Goal: Transaction & Acquisition: Purchase product/service

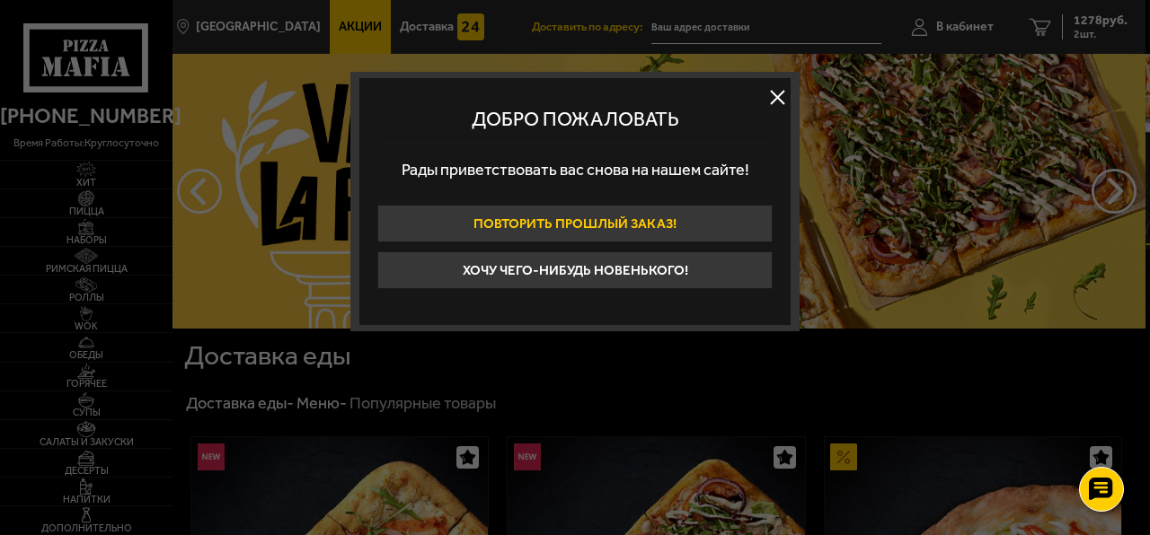
click at [593, 220] on button "Повторить прошлый заказ!" at bounding box center [574, 224] width 395 height 38
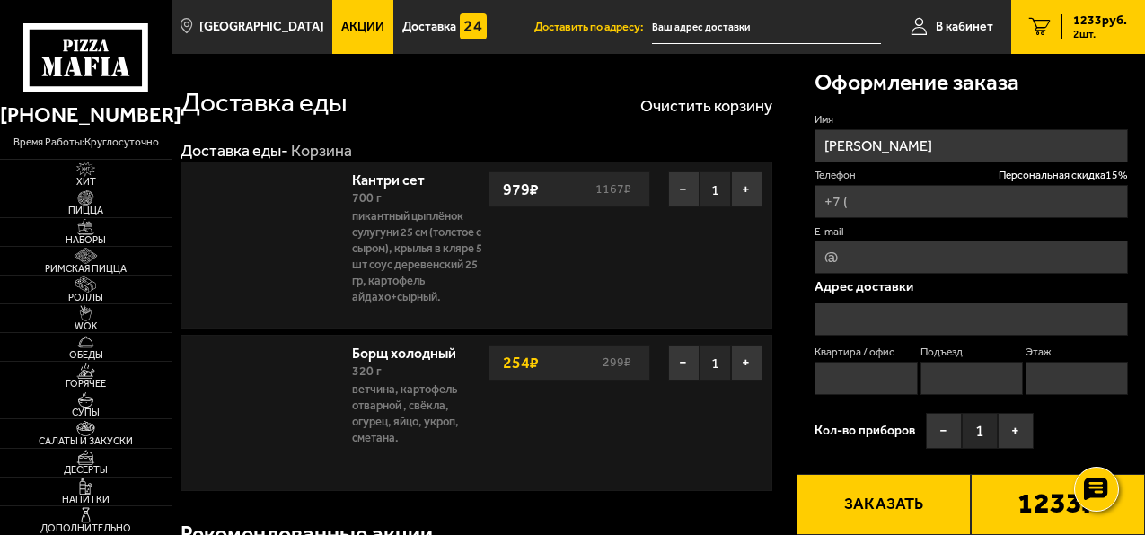
type input "[PHONE_NUMBER]"
type input "[STREET_ADDRESS]"
type input "94"
type input "1"
type input "14"
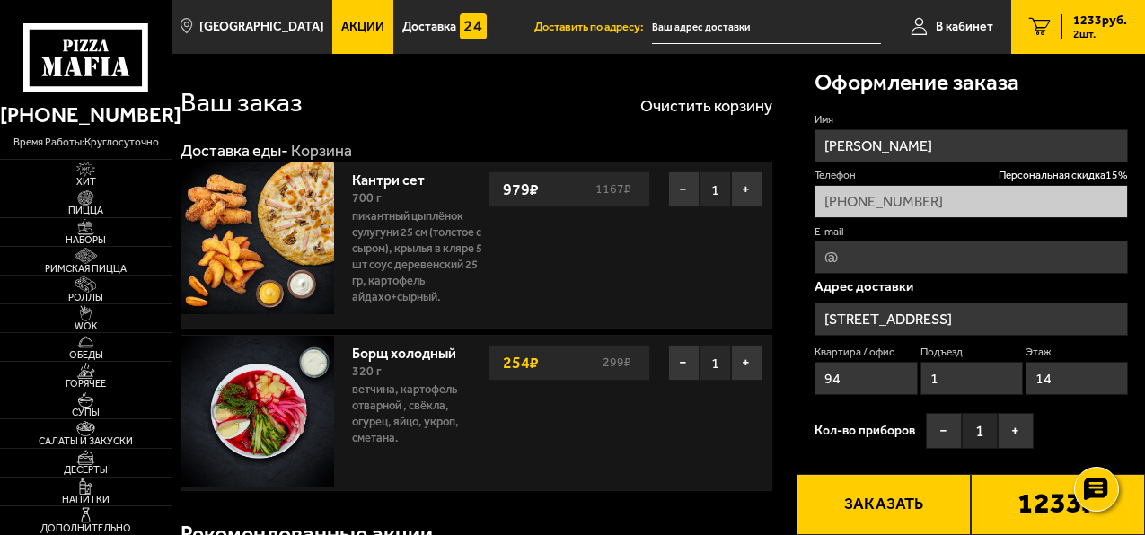
type input "[STREET_ADDRESS]"
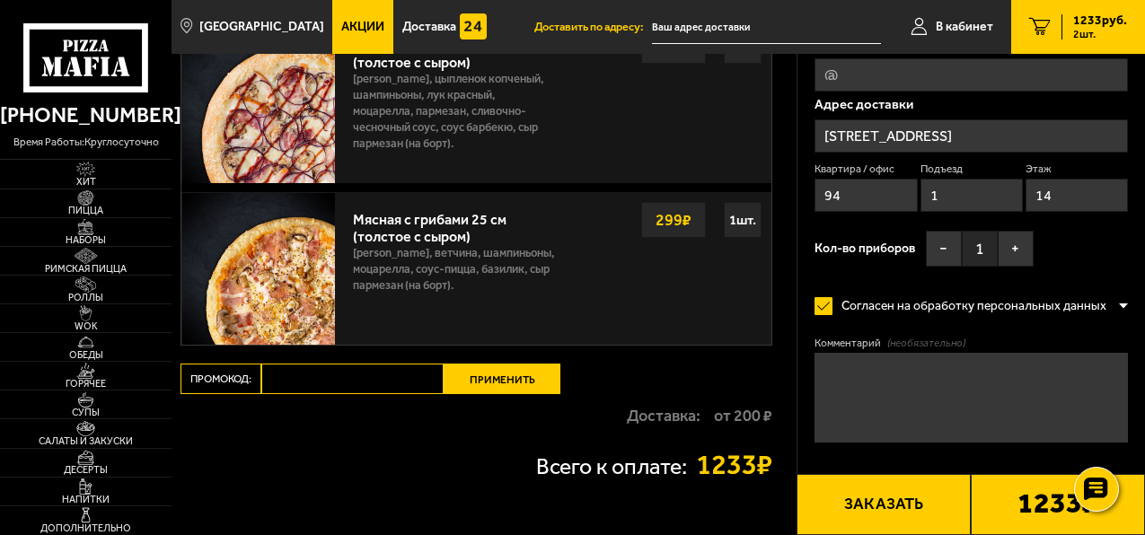
scroll to position [1078, 0]
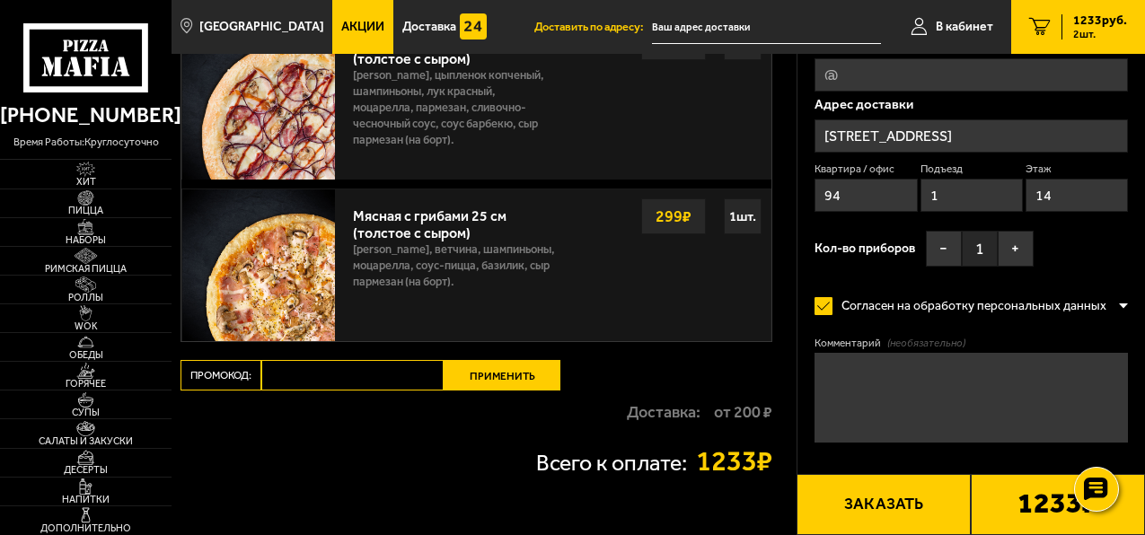
click at [343, 19] on link "Акции" at bounding box center [362, 27] width 61 height 54
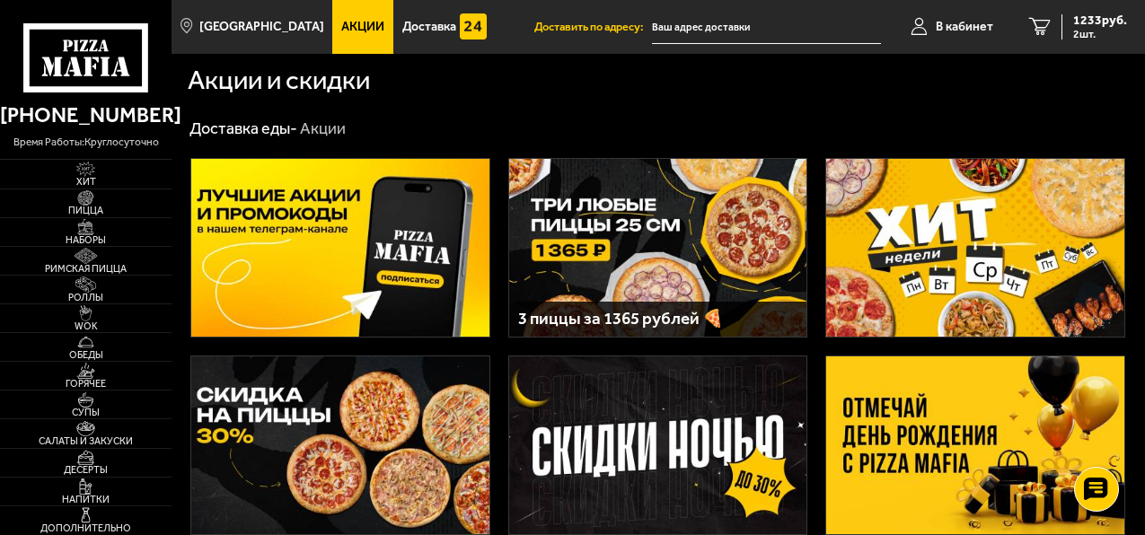
click at [405, 279] on img at bounding box center [340, 248] width 298 height 178
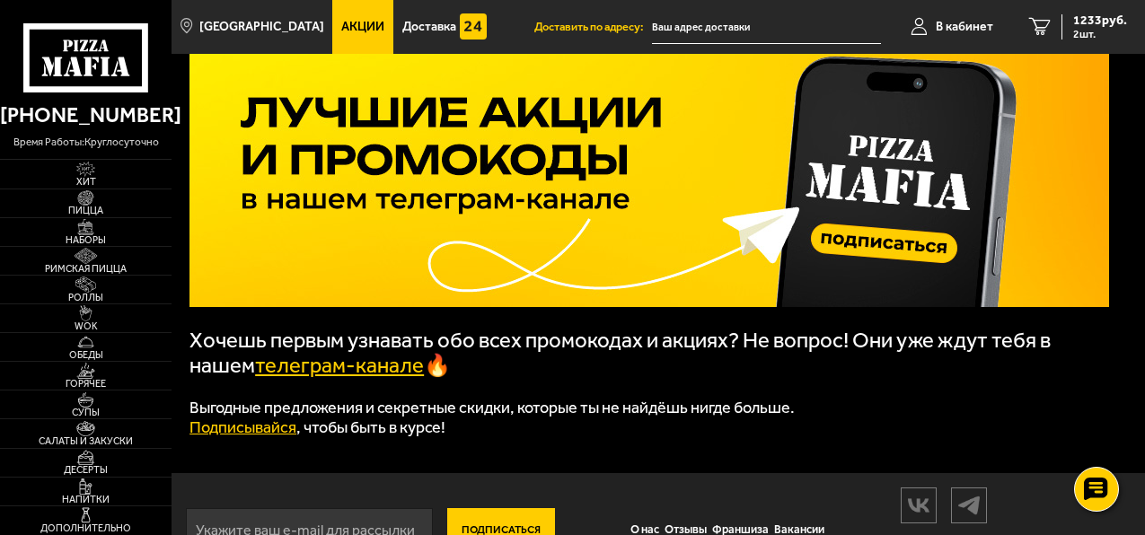
scroll to position [175, 0]
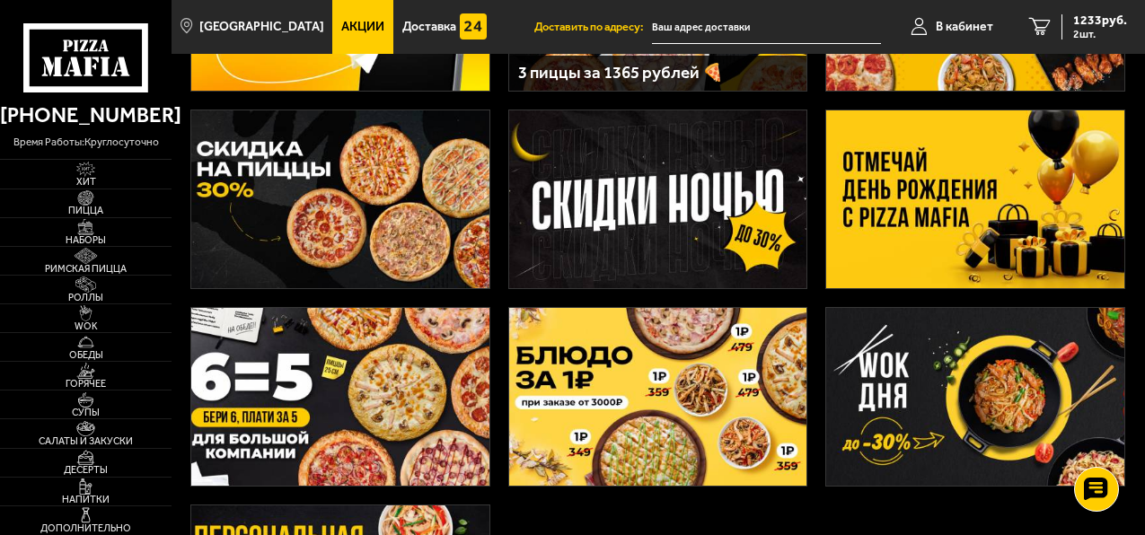
scroll to position [269, 0]
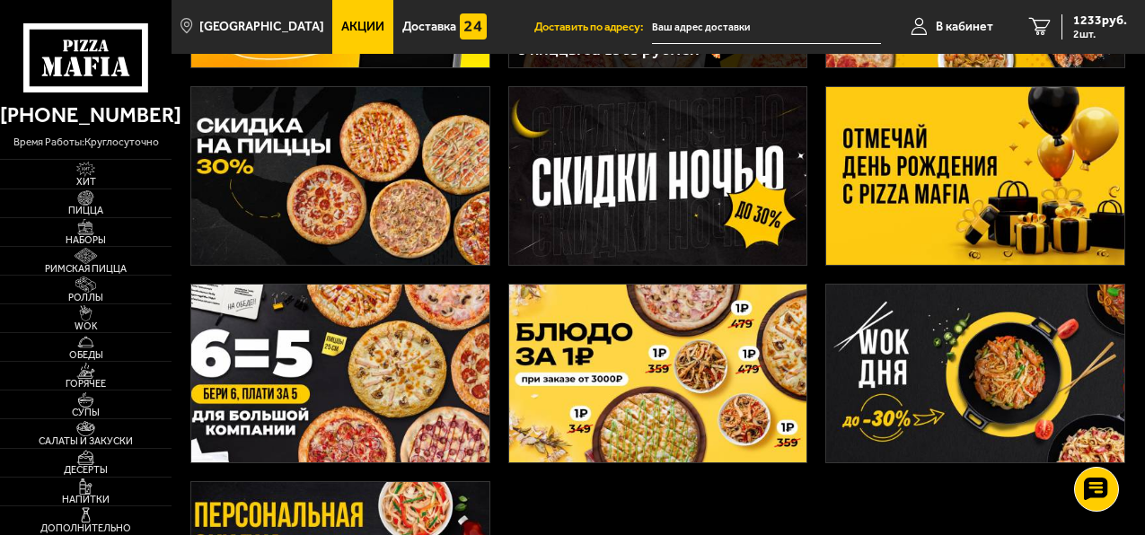
click at [941, 181] on img at bounding box center [975, 176] width 298 height 178
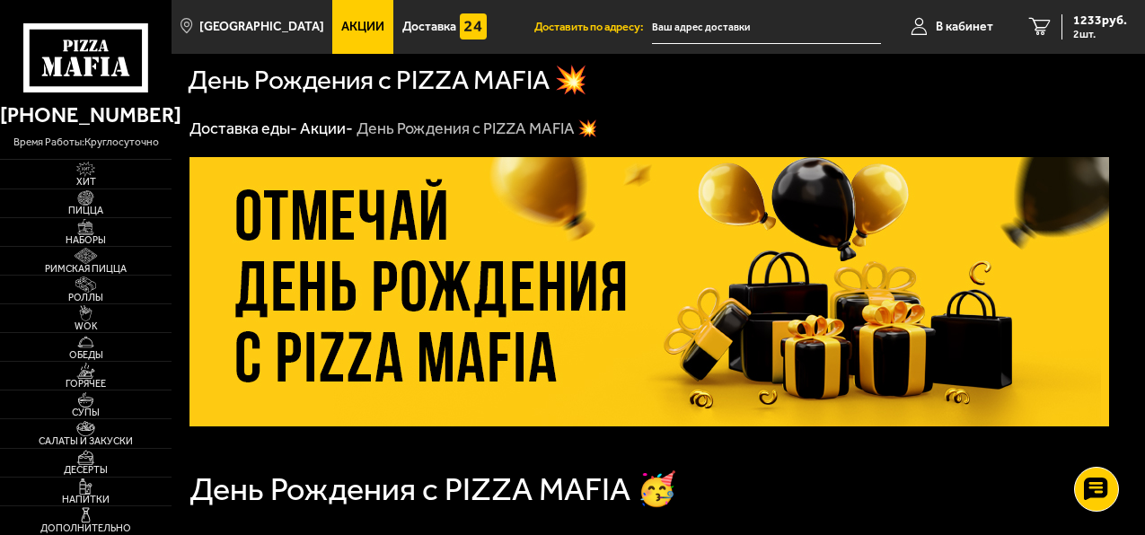
click at [345, 40] on link "Акции" at bounding box center [362, 27] width 61 height 54
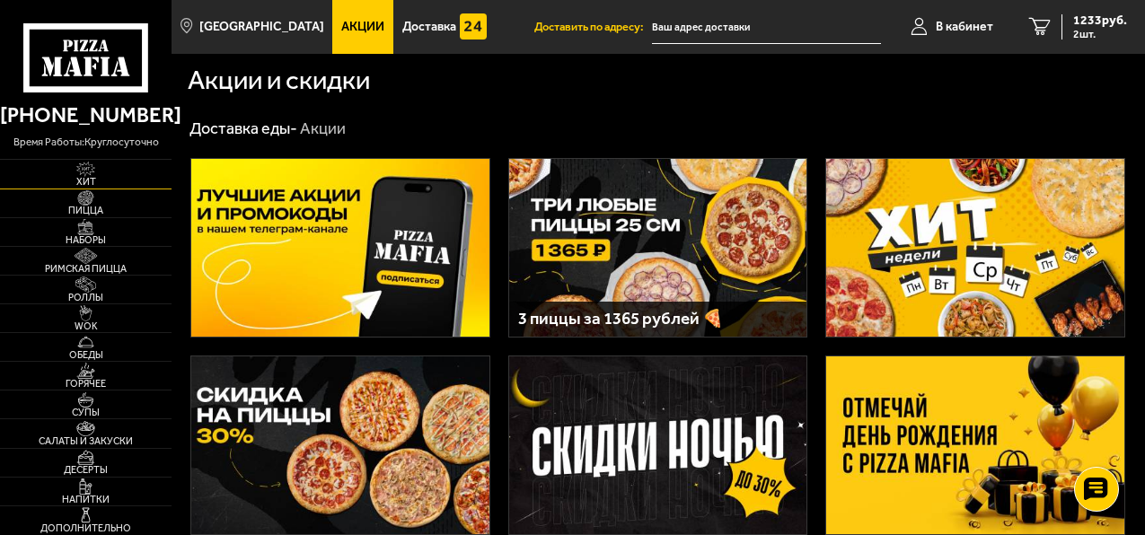
click at [83, 166] on img at bounding box center [86, 170] width 46 height 16
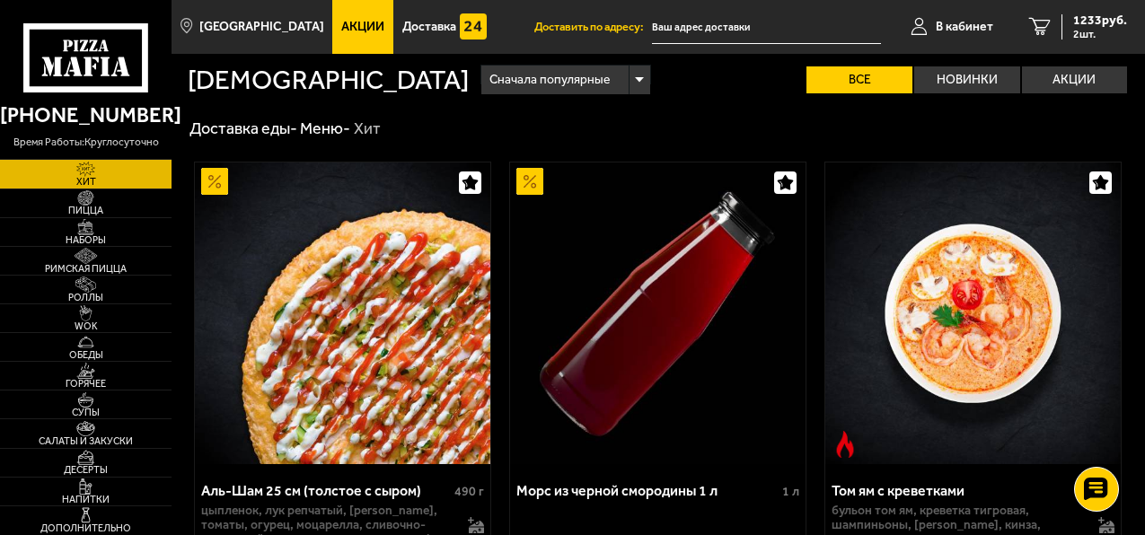
click at [341, 31] on span "Акции" at bounding box center [362, 27] width 43 height 13
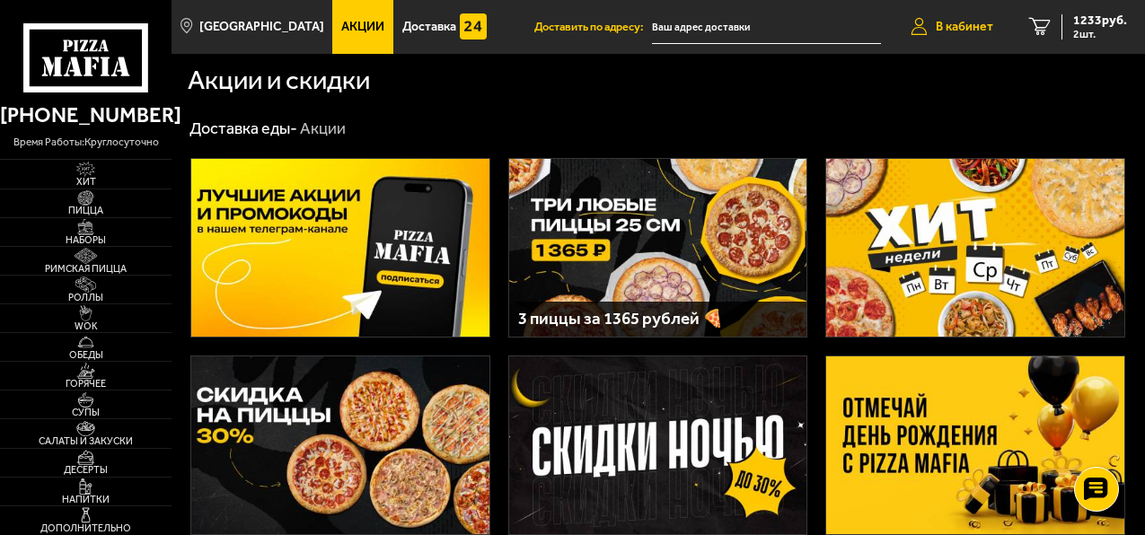
click at [959, 16] on link "В кабинет" at bounding box center [952, 27] width 119 height 54
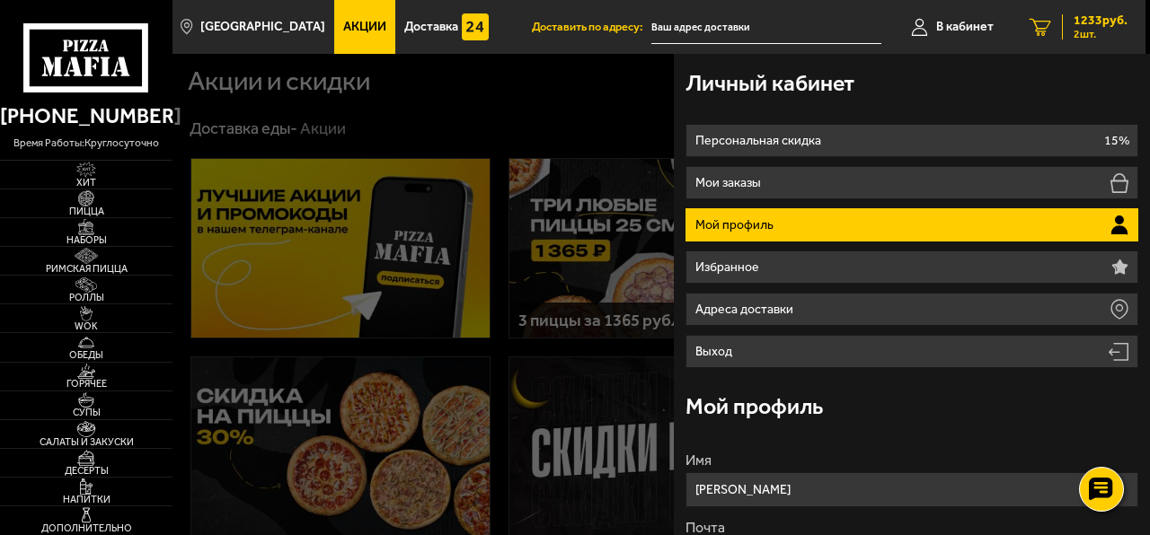
click at [1088, 32] on span "2 шт." at bounding box center [1100, 34] width 54 height 11
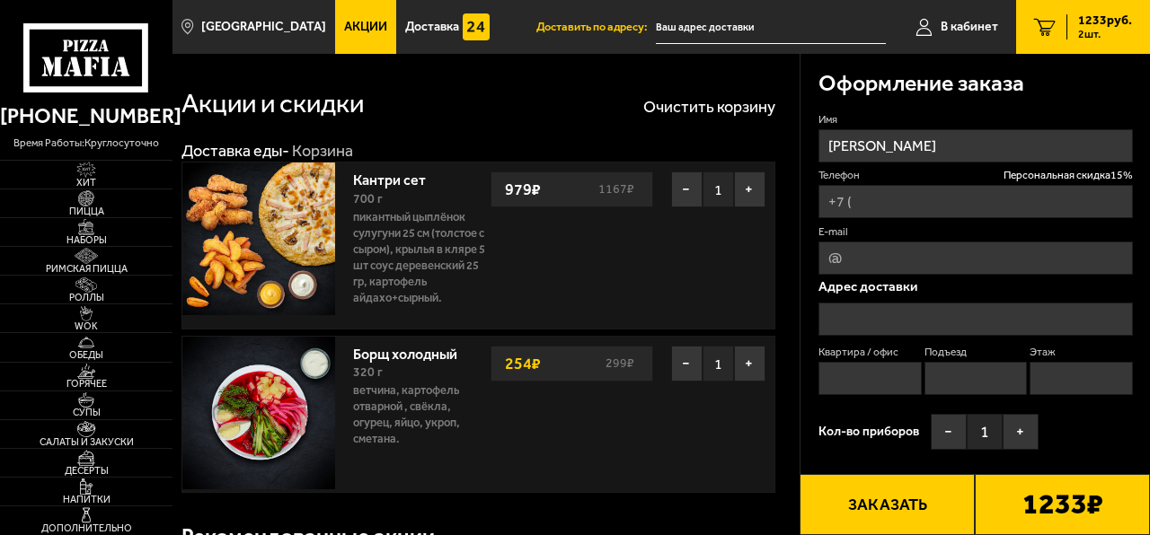
type input "[PHONE_NUMBER]"
type input "[STREET_ADDRESS]"
type input "94"
type input "1"
type input "14"
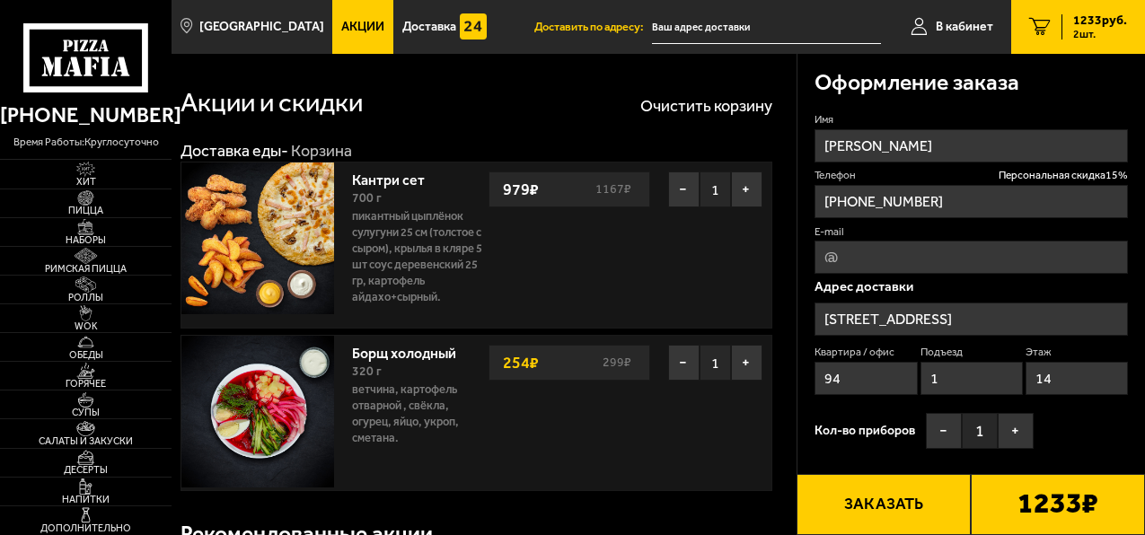
type input "[STREET_ADDRESS]"
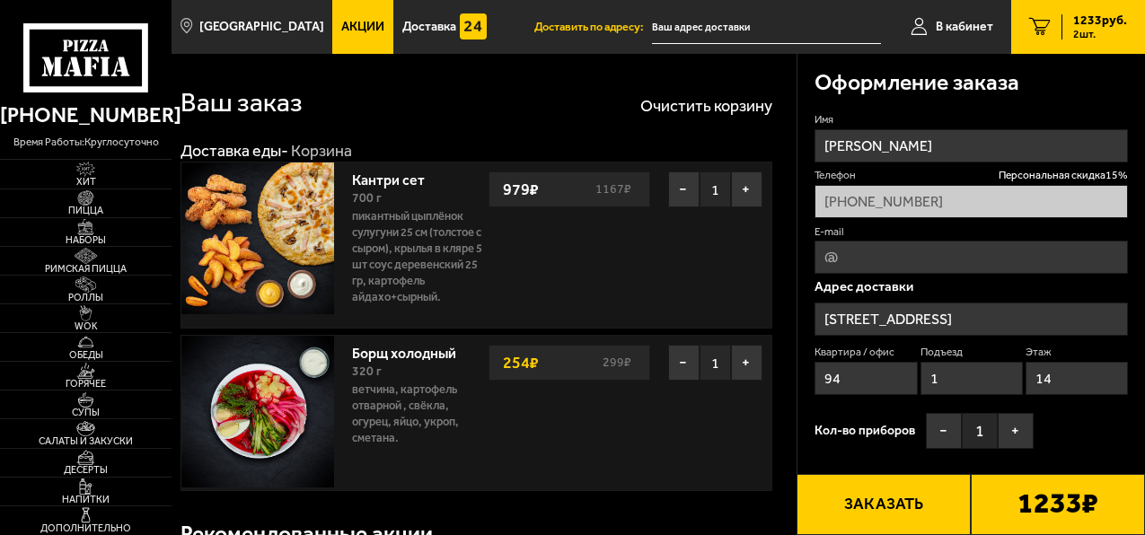
click at [369, 181] on link "Кантри сет" at bounding box center [397, 177] width 91 height 22
click at [68, 349] on img at bounding box center [86, 342] width 46 height 16
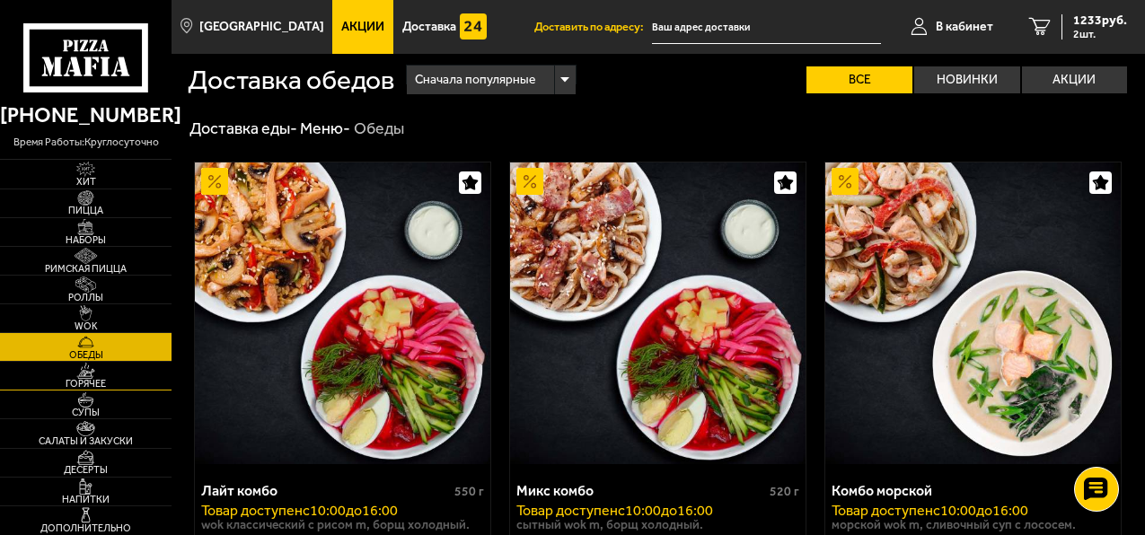
click at [100, 385] on span "Горячее" at bounding box center [86, 384] width 172 height 10
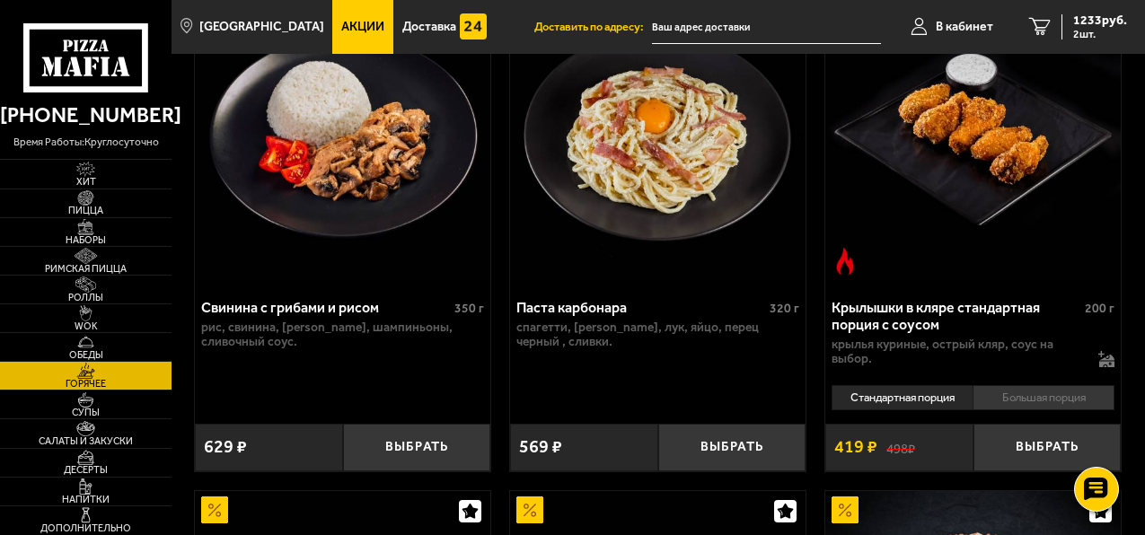
scroll to position [1168, 0]
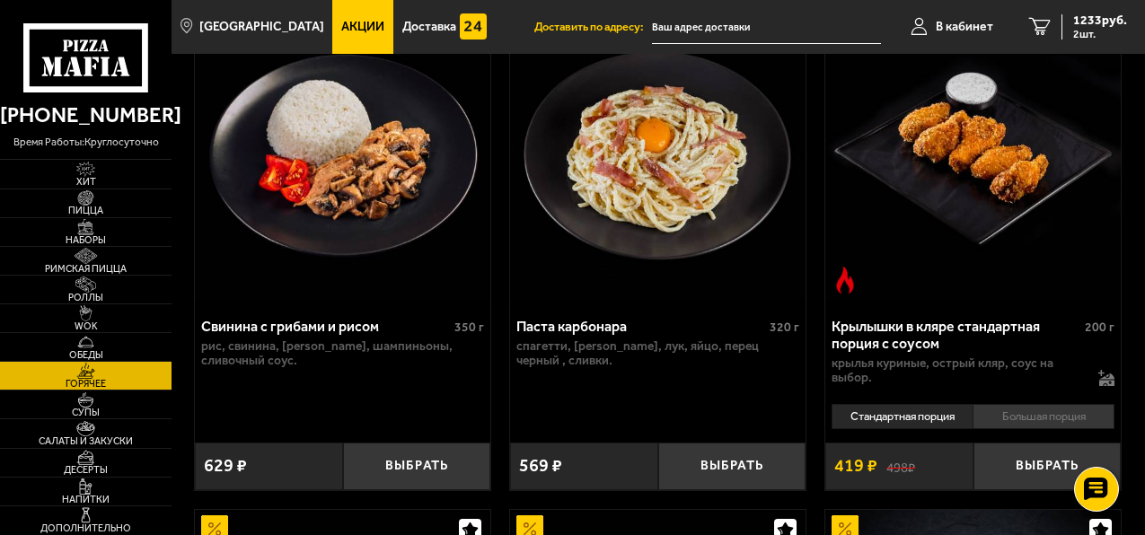
click at [853, 262] on img at bounding box center [974, 149] width 296 height 302
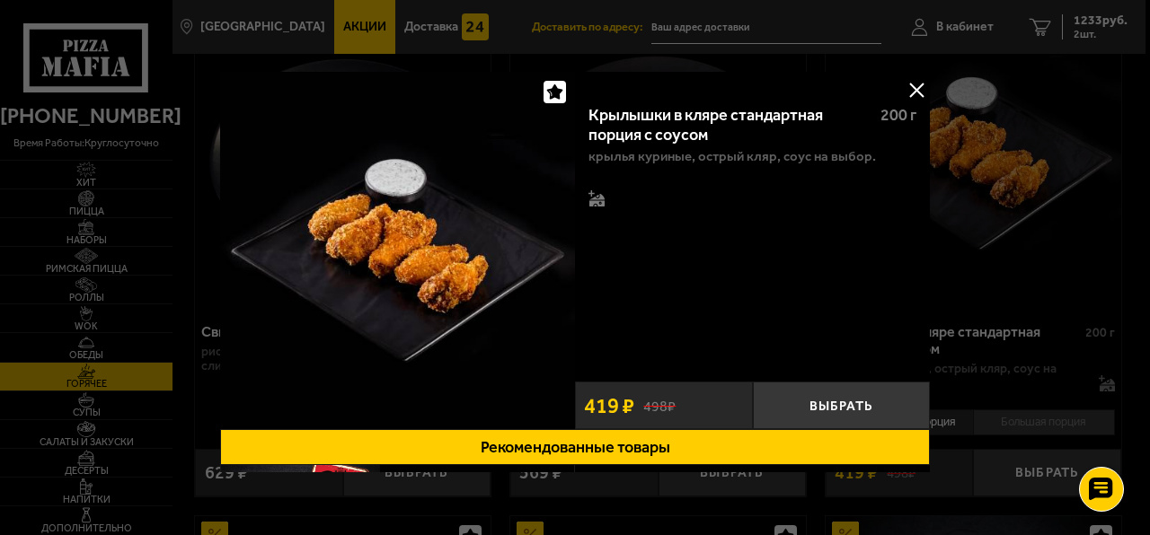
click at [916, 81] on button at bounding box center [916, 89] width 27 height 27
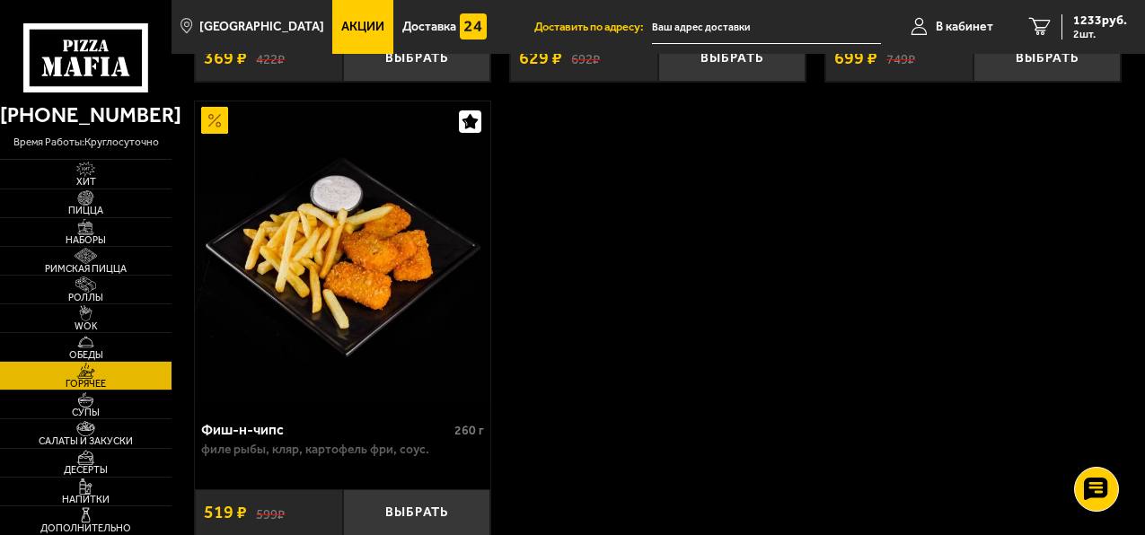
scroll to position [2605, 0]
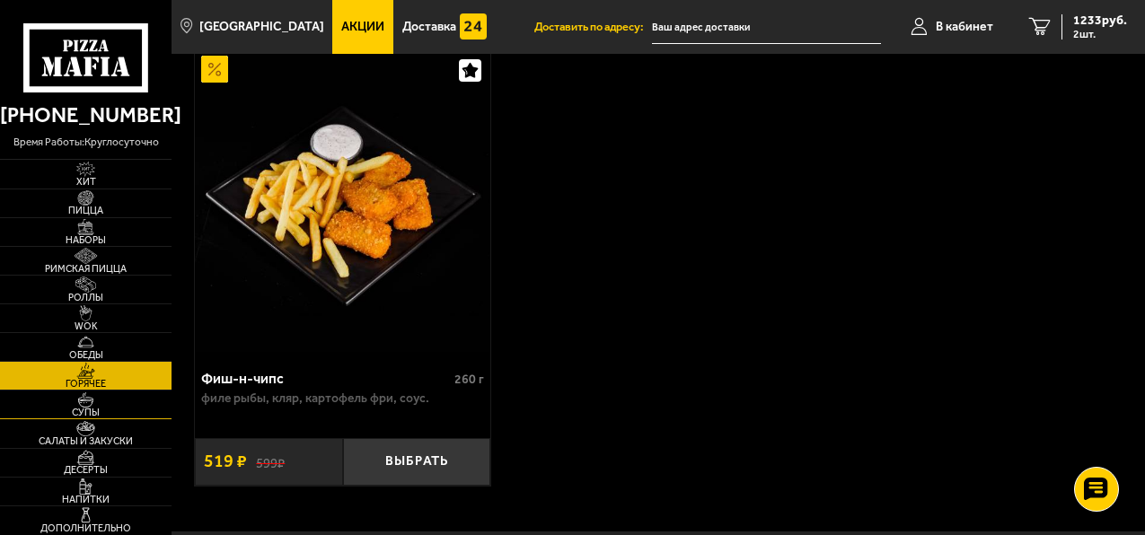
click at [102, 397] on img at bounding box center [86, 401] width 46 height 16
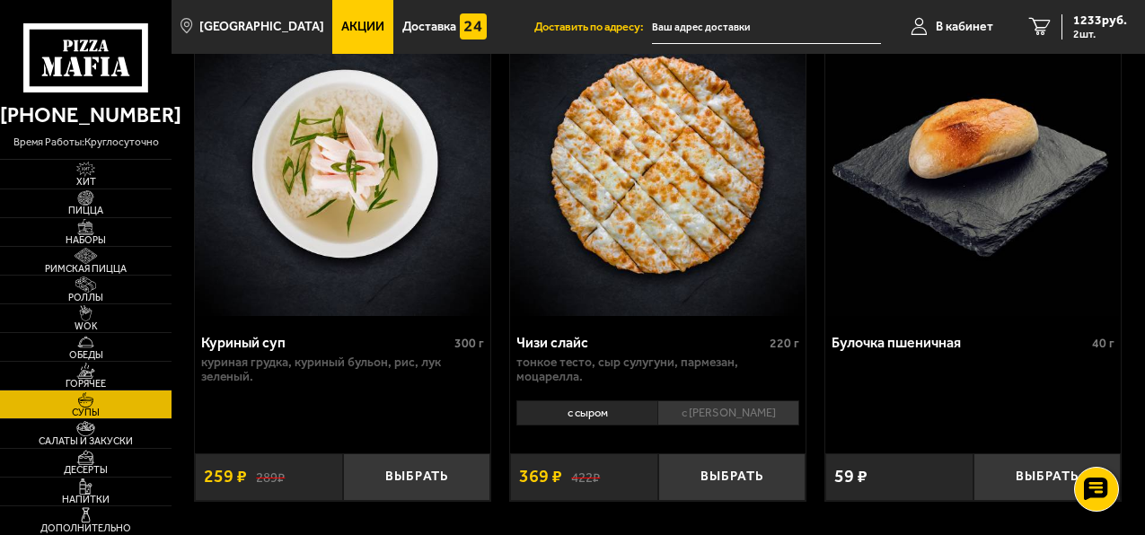
scroll to position [1251, 0]
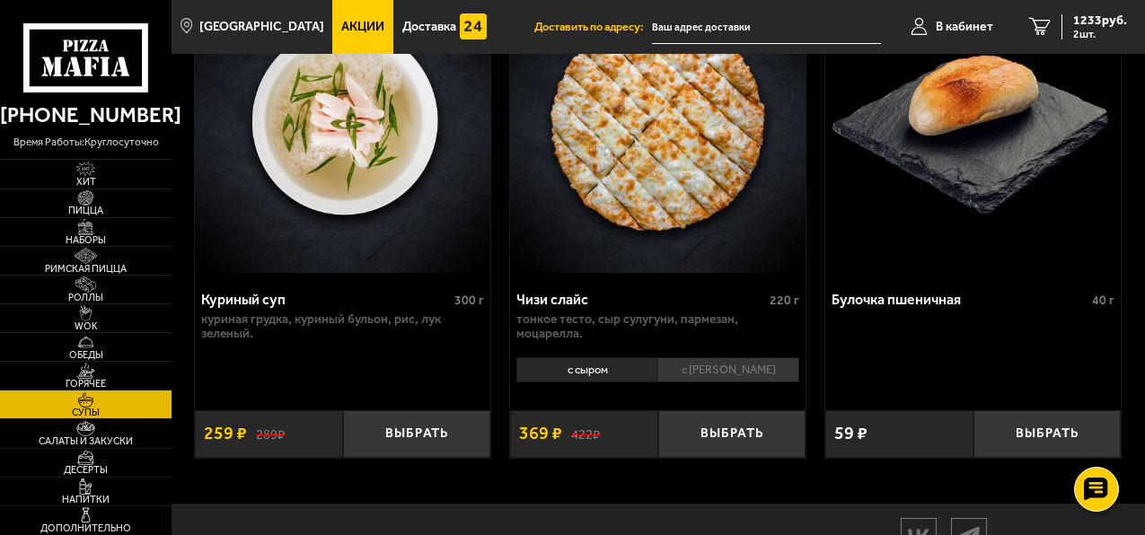
click at [349, 27] on span "Акции" at bounding box center [362, 27] width 43 height 13
